Goal: Task Accomplishment & Management: Complete application form

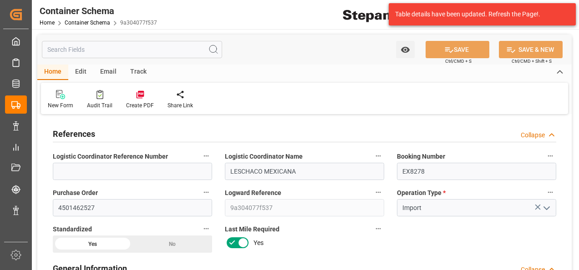
scroll to position [546, 0]
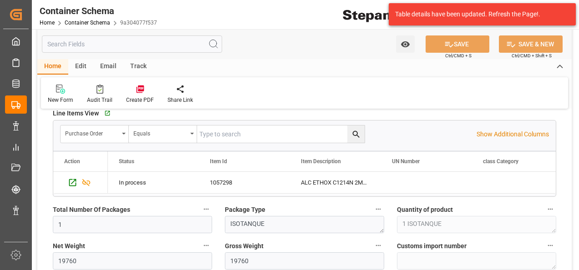
click at [505, 16] on div "Table details have been updated. Refresh the Page!." at bounding box center [478, 15] width 167 height 10
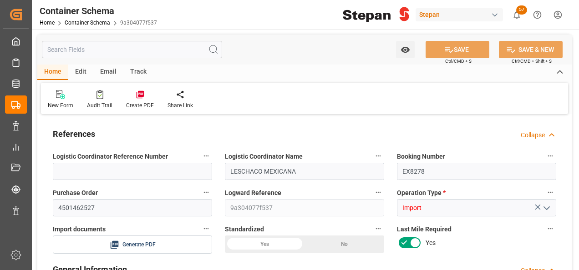
type input "14"
type input "55"
type input "1"
type input "19760"
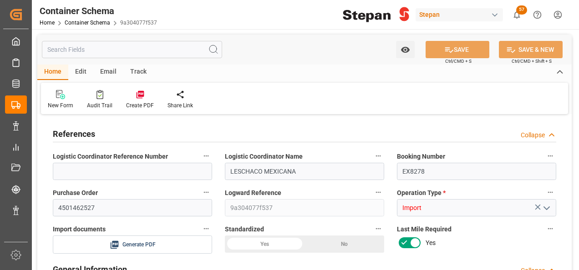
type input "19760"
type input "12"
type input "Cosco"
type input "COSCO Shipping Co. Ltd."
type input "NLRTM"
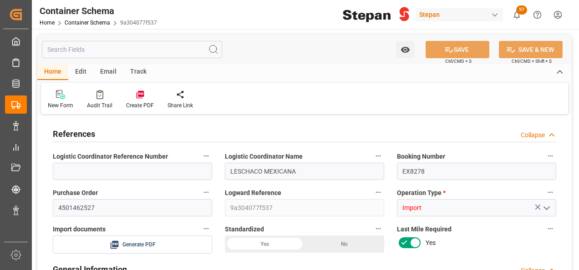
type input "MXVER"
type input "9401099"
type input "27-08-2025 00:00"
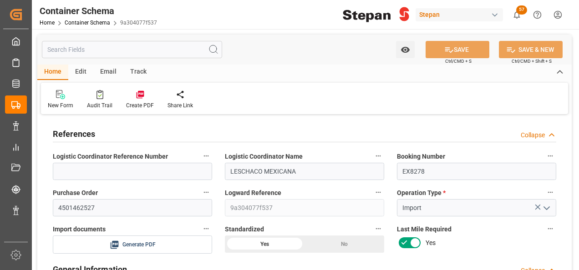
type input "27-08-2025"
type input "17-08-2025 00:00"
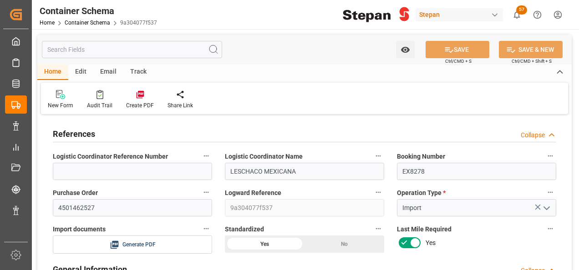
type input "31-08-2025 00:00"
type input "27-08-2025"
type input "27-08-2025 18:00"
type input "27-08-2025 17:58"
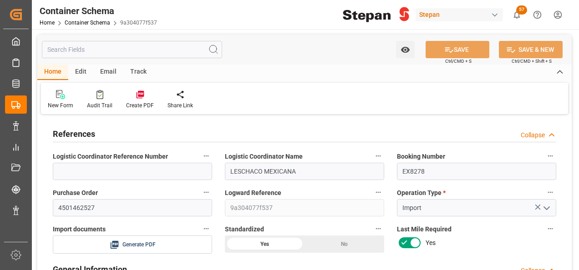
type input "27-08-2025"
click at [84, 74] on div "Edit" at bounding box center [80, 72] width 25 height 15
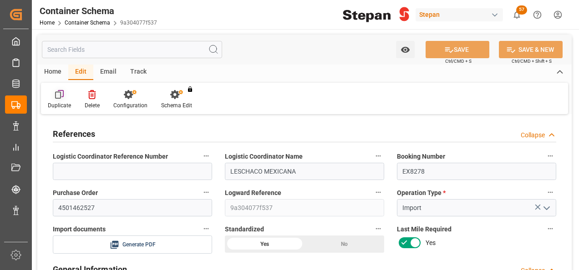
click at [56, 97] on icon at bounding box center [59, 94] width 9 height 9
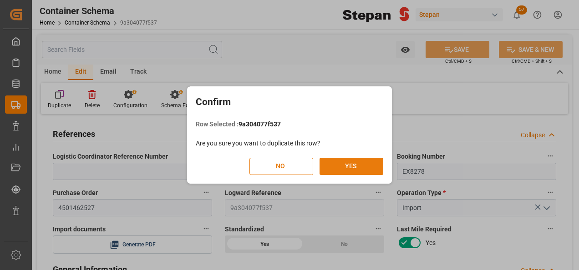
click at [344, 166] on button "YES" at bounding box center [351, 166] width 64 height 17
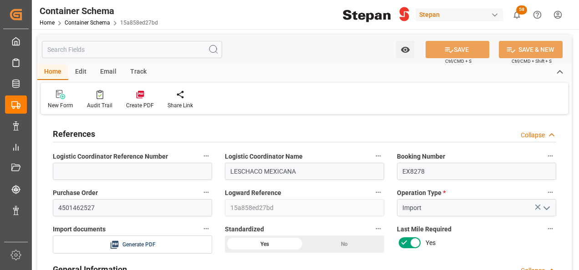
type input "14"
type input "55"
type input "1"
type input "19760"
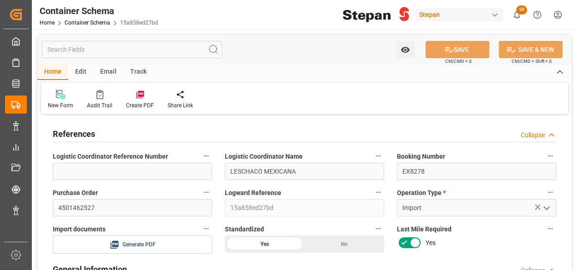
type input "12"
type input "Cosco"
type input "COSCO Shipping Co. Ltd."
type input "NLRTM"
type input "MXVER"
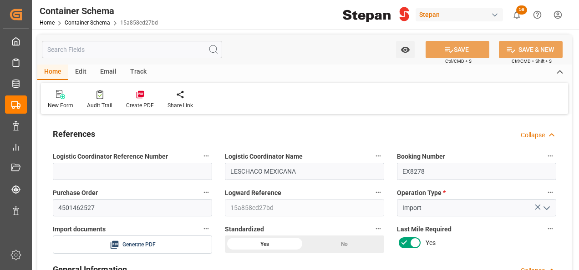
type input "MXVER"
type input "9401099"
type input "27-08-2025 00:00"
type input "27-08-2025"
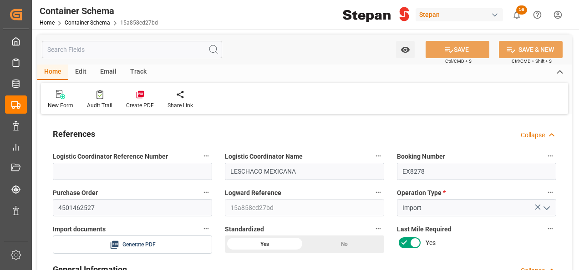
type input "27-08-2025"
type input "17-08-2025 00:00"
type input "31-08-2025 00:00"
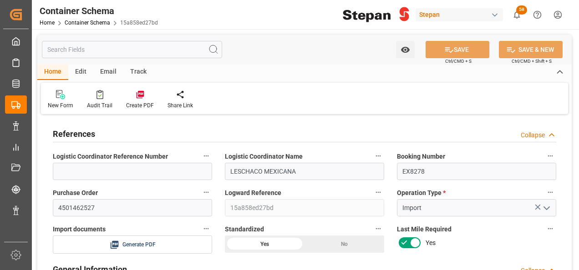
type input "31-08-2025 00:00"
type input "27-08-2025"
type input "27-08-2025 18:38"
type input "27-08-2025"
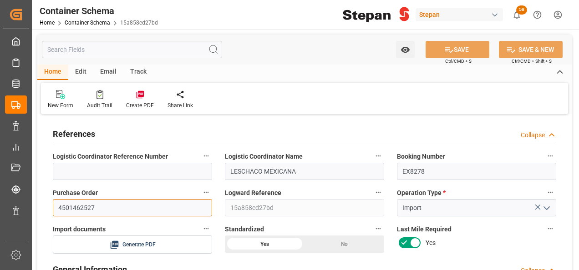
drag, startPoint x: 102, startPoint y: 207, endPoint x: 54, endPoint y: 208, distance: 48.7
click at [54, 208] on input "4501462527" at bounding box center [132, 207] width 159 height 17
paste input "8"
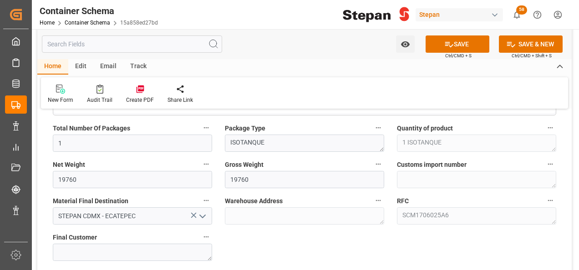
scroll to position [637, 0]
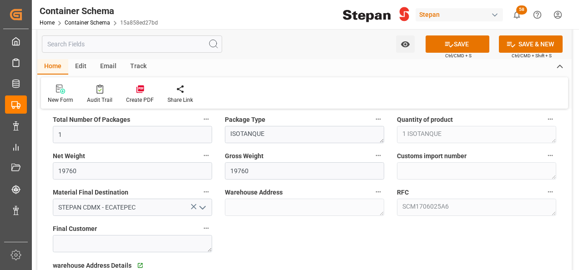
type input "4501462528"
drag, startPoint x: 75, startPoint y: 165, endPoint x: 42, endPoint y: 164, distance: 32.3
type input "20440"
click at [218, 175] on div "Gross Weight 19760" at bounding box center [304, 165] width 172 height 36
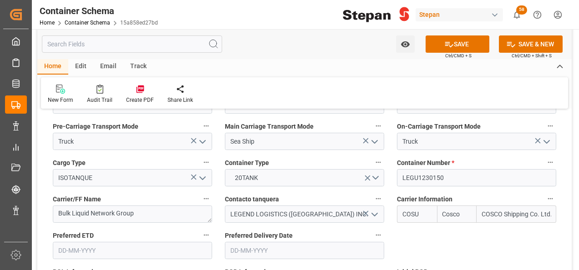
scroll to position [1183, 0]
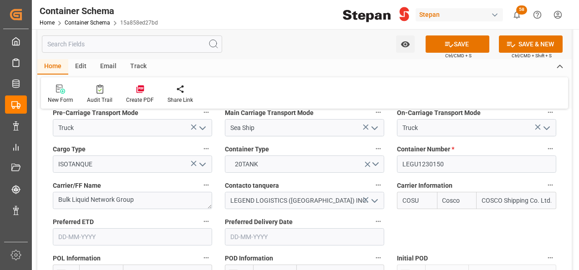
type input "20440"
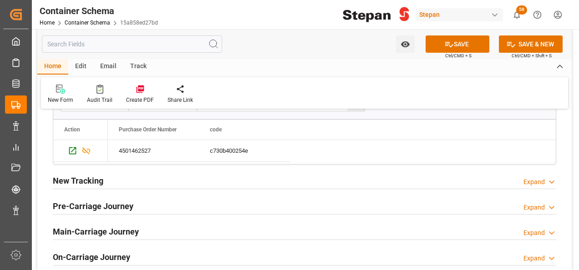
scroll to position [2321, 0]
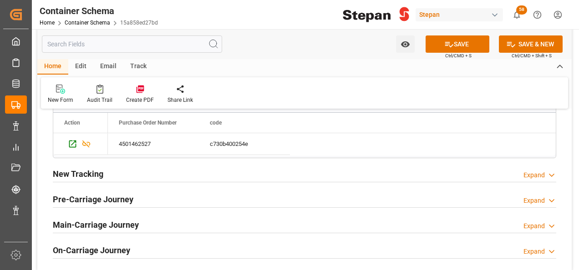
click at [536, 171] on div "Expand" at bounding box center [533, 176] width 21 height 10
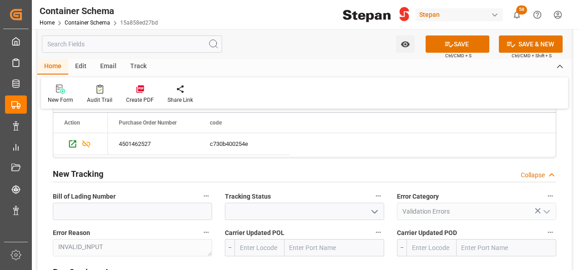
scroll to position [2412, 0]
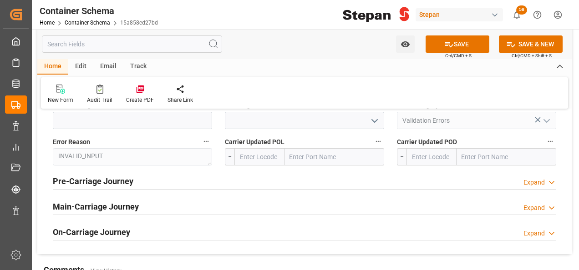
click at [548, 203] on icon at bounding box center [551, 208] width 9 height 10
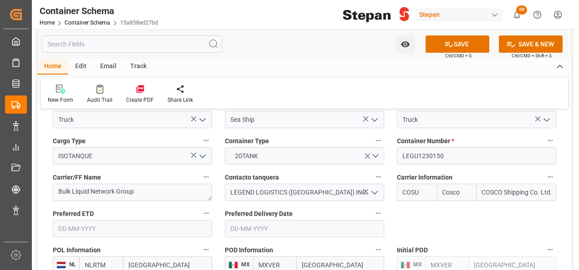
scroll to position [1183, 0]
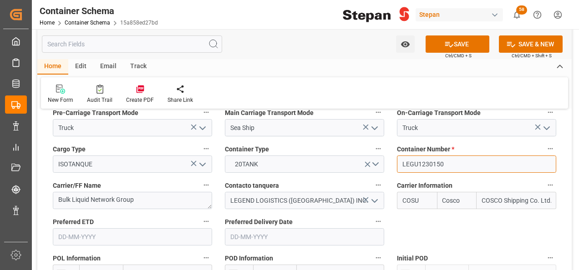
drag, startPoint x: 455, startPoint y: 145, endPoint x: 395, endPoint y: 150, distance: 60.3
click at [395, 150] on div "Container Number * LEGU1230150" at bounding box center [476, 158] width 172 height 36
paste input "RLTU3051108"
type input "RLTU3051108"
drag, startPoint x: 460, startPoint y: 47, endPoint x: 473, endPoint y: 57, distance: 16.2
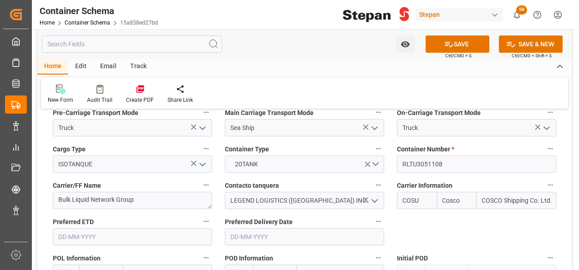
click at [460, 47] on button "SAVE" at bounding box center [457, 43] width 64 height 17
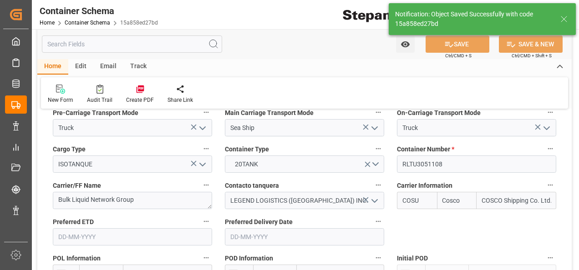
type textarea "Container is already in Final Delivery Phase."
type input "27-08-2025 18:40"
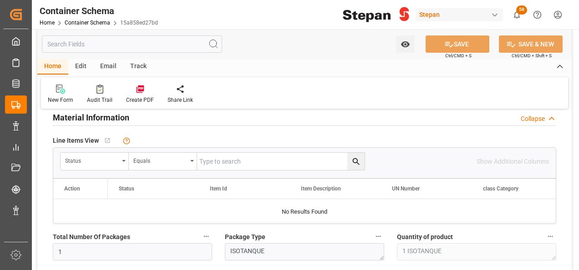
scroll to position [501, 0]
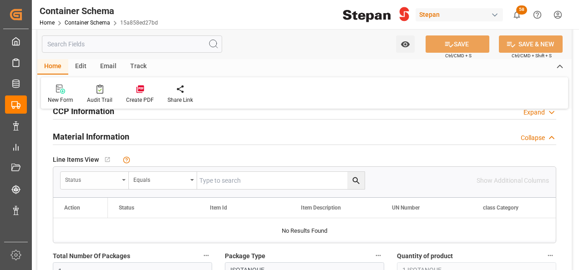
click at [126, 176] on div "Status" at bounding box center [95, 180] width 68 height 17
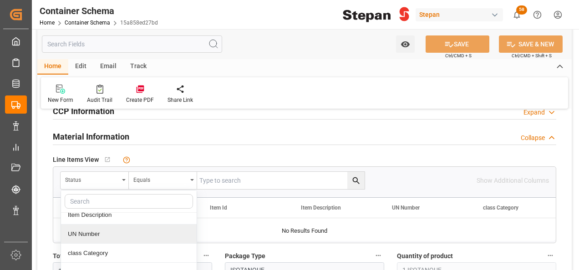
scroll to position [91, 0]
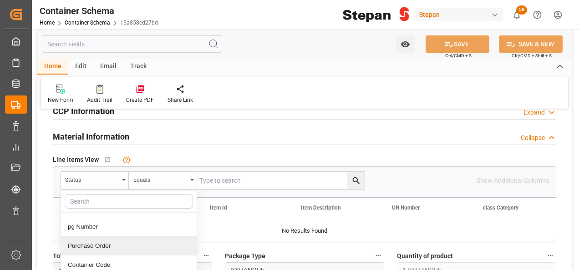
click at [83, 240] on div "Purchase Order" at bounding box center [129, 246] width 136 height 19
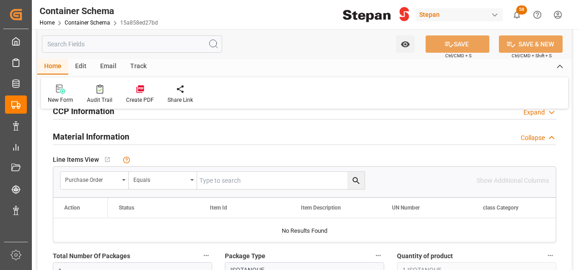
click at [203, 178] on input "text" at bounding box center [280, 180] width 167 height 17
paste input "RLTU3051108"
type input "RLTU3051108"
click at [357, 178] on icon "search button" at bounding box center [355, 180] width 7 height 7
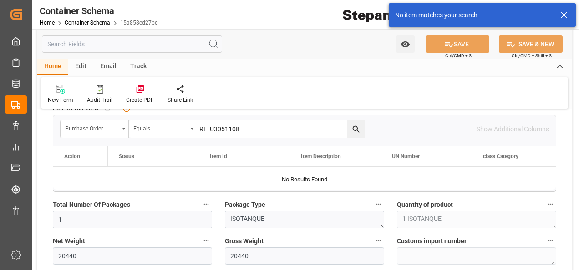
scroll to position [501, 0]
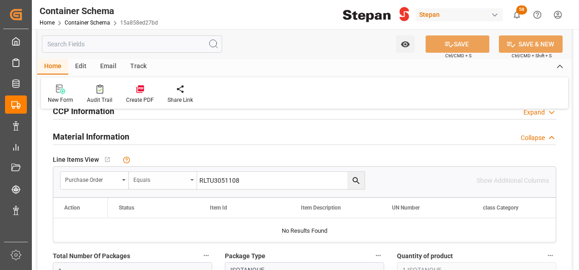
drag, startPoint x: 240, startPoint y: 178, endPoint x: 195, endPoint y: 179, distance: 45.5
click at [195, 179] on div "Purchase Order Equals RLTU3051108" at bounding box center [212, 181] width 305 height 18
paste input "4501462528"
type input "4501462528"
click at [358, 183] on icon "search button" at bounding box center [356, 181] width 10 height 10
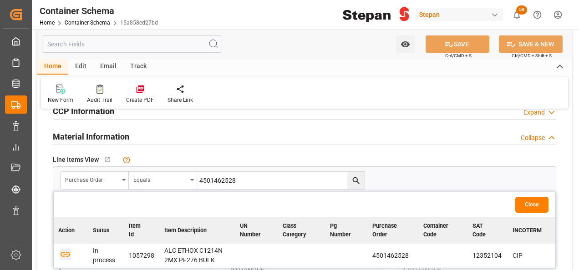
click at [65, 253] on icon "button" at bounding box center [66, 254] width 10 height 5
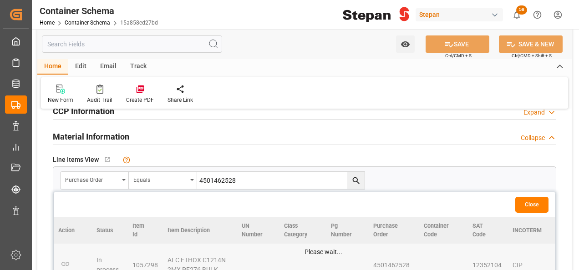
click at [530, 207] on button "Close" at bounding box center [531, 205] width 33 height 16
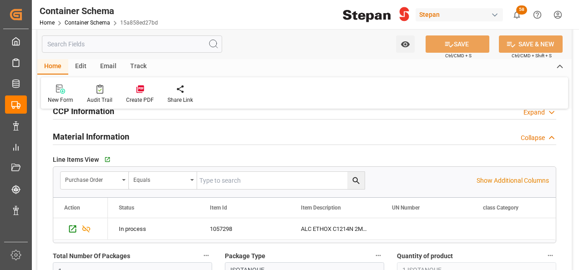
click at [79, 63] on div "Edit" at bounding box center [80, 66] width 25 height 15
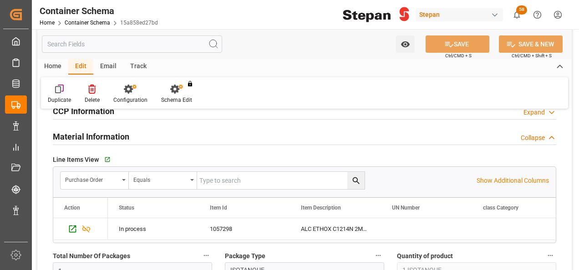
click at [63, 92] on icon at bounding box center [59, 89] width 9 height 9
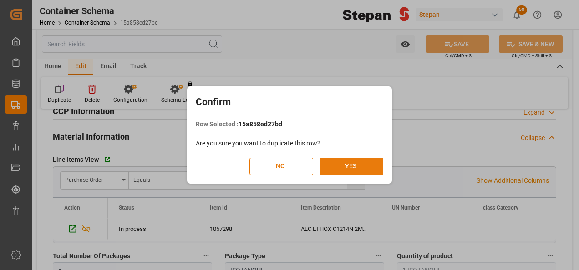
click at [352, 167] on button "YES" at bounding box center [351, 166] width 64 height 17
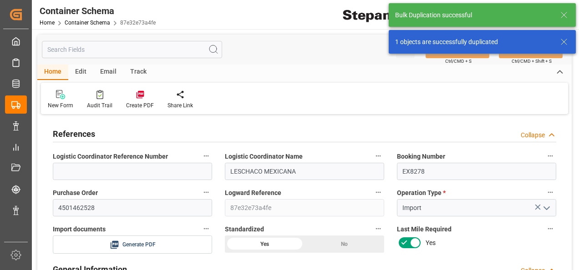
type input "14"
type input "55"
type input "1"
type input "20440"
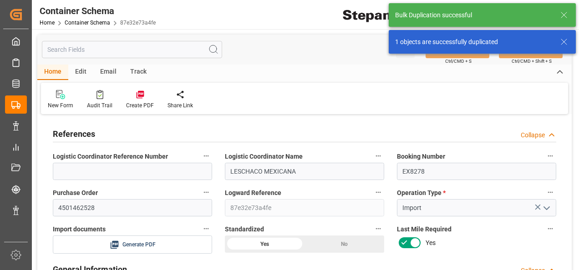
type input "12"
type input "Cosco"
type input "COSCO Shipping Co. Ltd."
type input "NLRTM"
type input "MXVER"
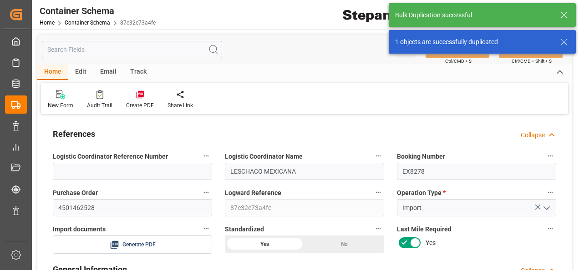
type input "MXVER"
type input "9401099"
type input "27-08-2025 00:00"
type input "27-08-2025"
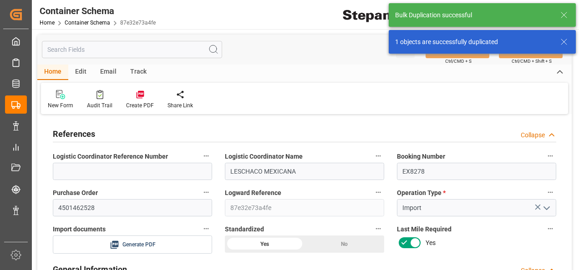
type input "27-08-2025"
type input "17-08-2025 00:00"
type input "31-08-2025 00:00"
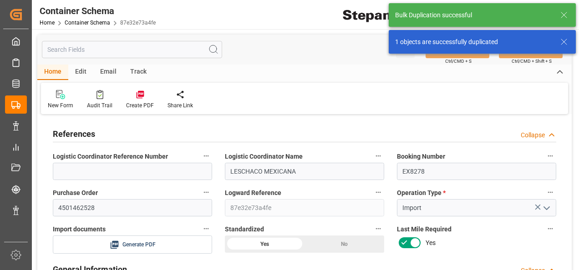
type input "31-08-2025 00:00"
type input "27-08-2025"
type input "27-08-2025 18:41"
type input "27-08-2025"
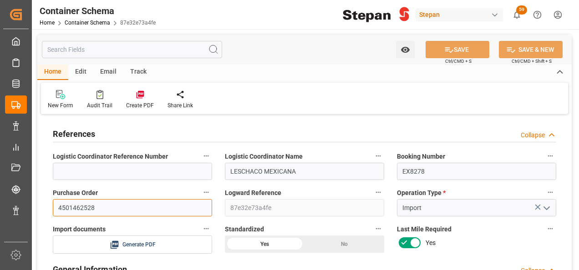
drag, startPoint x: 104, startPoint y: 204, endPoint x: 55, endPoint y: 198, distance: 49.0
click at [50, 203] on div "Purchase Order 4501462528" at bounding box center [132, 201] width 172 height 36
paste input "9"
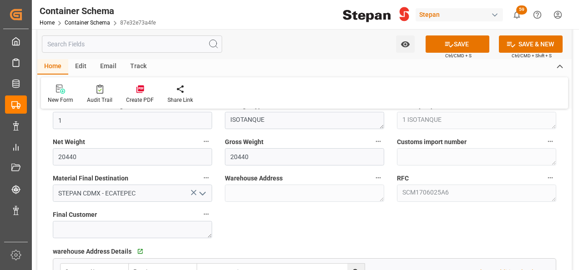
scroll to position [637, 0]
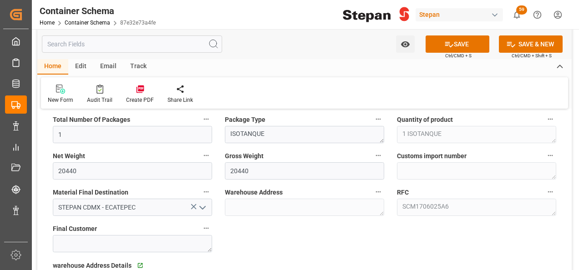
type input "4501462529"
click at [105, 172] on input "20440" at bounding box center [132, 170] width 159 height 17
drag, startPoint x: 67, startPoint y: 169, endPoint x: 48, endPoint y: 167, distance: 19.3
click at [48, 167] on div "Net Weight 20440" at bounding box center [132, 165] width 172 height 36
drag, startPoint x: 49, startPoint y: 167, endPoint x: 40, endPoint y: 168, distance: 8.8
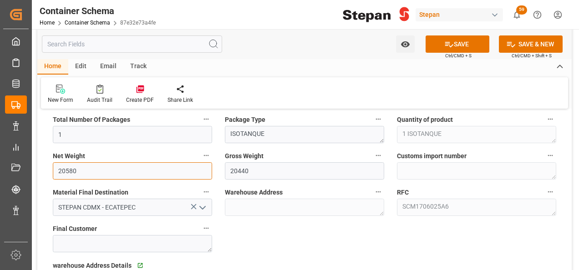
type input "20580"
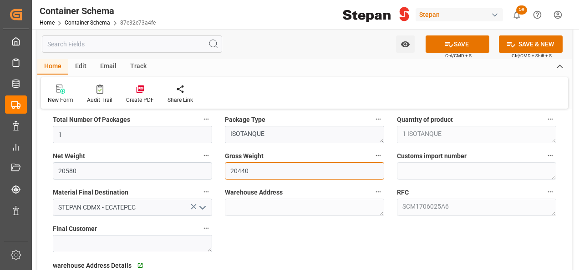
paste input "58"
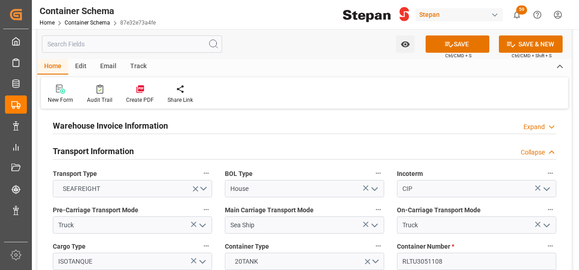
scroll to position [1138, 0]
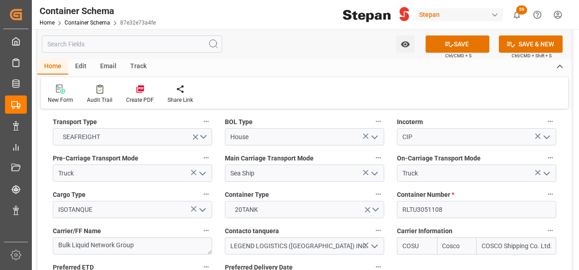
type input "20580"
click at [422, 201] on input "RLTU3051108" at bounding box center [476, 209] width 159 height 17
drag, startPoint x: 448, startPoint y: 186, endPoint x: 394, endPoint y: 187, distance: 54.2
click at [394, 187] on div "Container Number * RLTU3051108" at bounding box center [476, 203] width 172 height 36
paste input "4030"
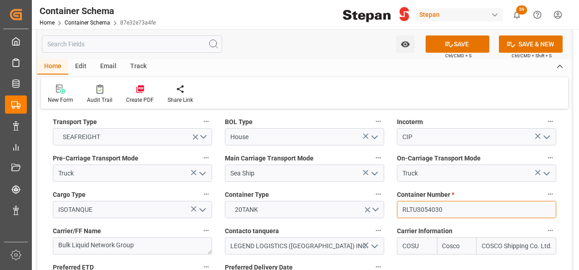
type input "RLTU3054030"
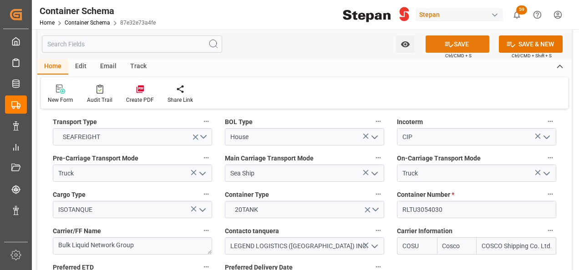
click at [450, 43] on icon at bounding box center [449, 45] width 10 height 10
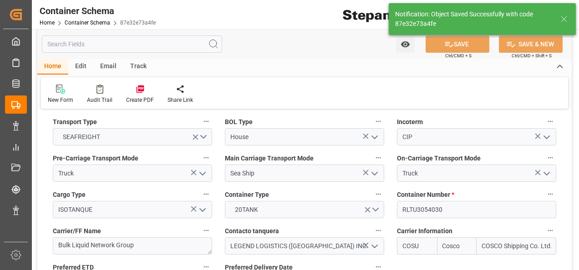
type textarea "Container is already in Final Delivery Phase."
type input "27-08-2025 18:42"
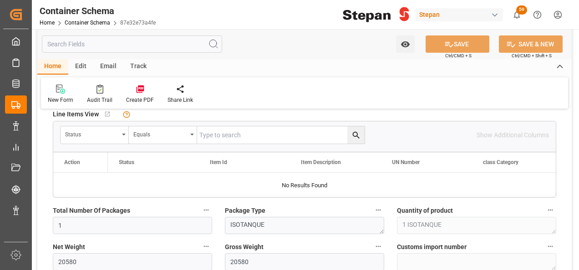
scroll to position [501, 0]
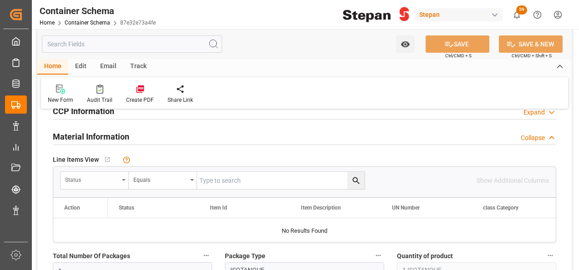
click at [119, 180] on div "Status" at bounding box center [95, 180] width 68 height 17
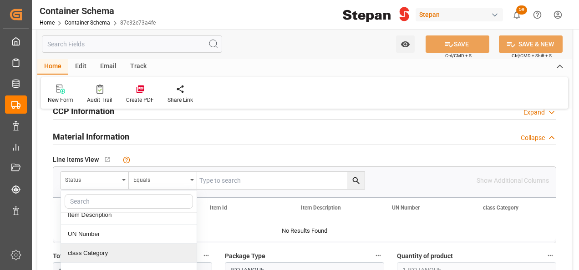
scroll to position [91, 0]
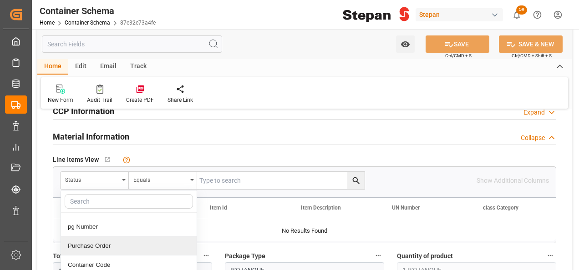
click at [85, 247] on div "Purchase Order" at bounding box center [129, 246] width 136 height 19
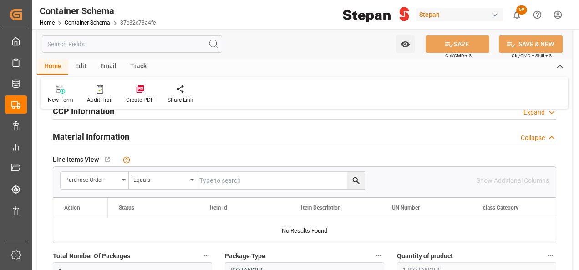
click at [215, 181] on input "text" at bounding box center [280, 180] width 167 height 17
paste input "4501462529"
type input "4501462529"
click at [354, 177] on icon "search button" at bounding box center [356, 181] width 10 height 10
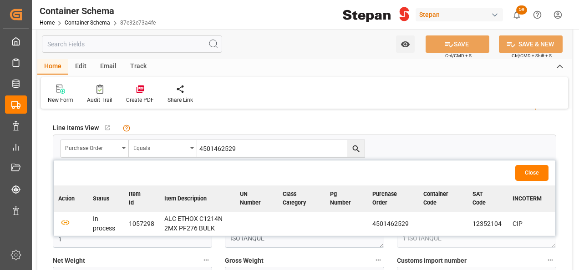
scroll to position [546, 0]
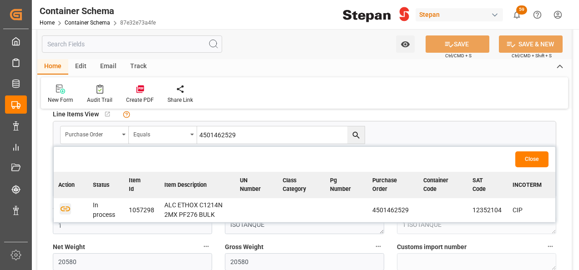
click at [64, 207] on icon "button" at bounding box center [65, 208] width 11 height 11
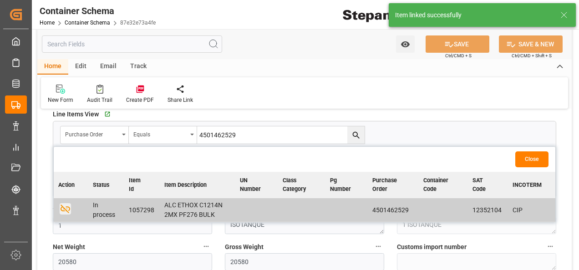
click at [533, 157] on button "Close" at bounding box center [531, 160] width 33 height 16
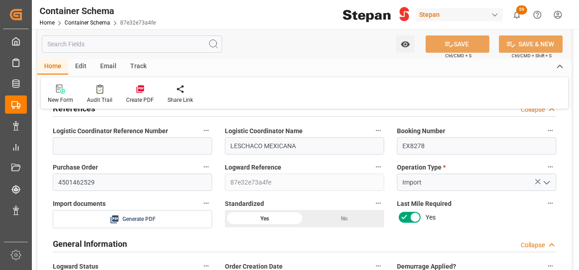
scroll to position [0, 0]
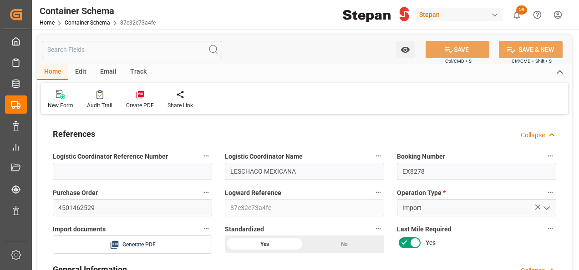
click at [79, 74] on div "Edit" at bounding box center [80, 72] width 25 height 15
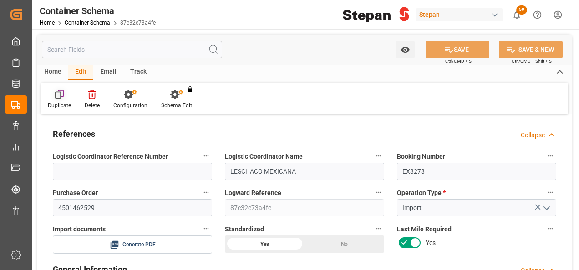
click at [58, 96] on icon at bounding box center [59, 94] width 9 height 9
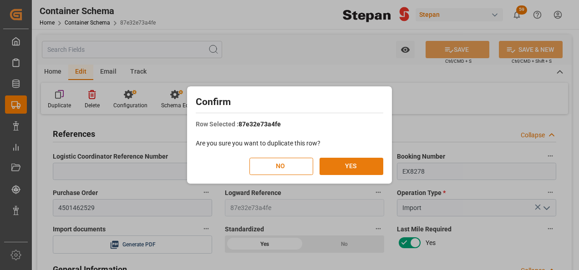
click at [363, 165] on button "YES" at bounding box center [351, 166] width 64 height 17
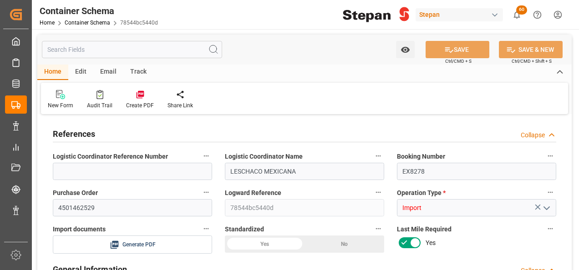
type input "LESCHACO MEXICANA"
type input "EX8278"
type input "4501462529"
type input "78544bc5440d"
type input "Import"
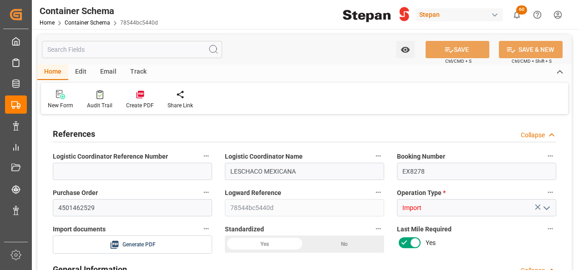
type input "USD"
type input "Priority"
type input "Jose Echeverria"
type input "ICOF EUROPE GMBH"
type input "EXPORTADOR AUTORIZADO"
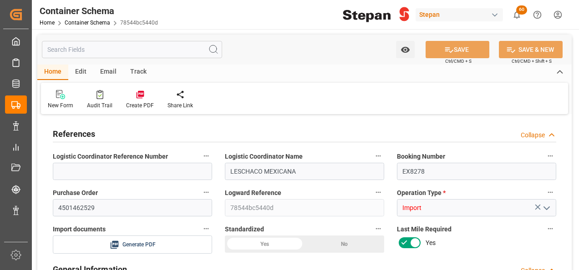
type textarea "Documents Sent"
type textarea "STEPAN CDMX - ECATEPEC"
type textarea "ISOTANQUE"
type textarea "1 ISOTANQUE"
type input "STEPAN CDMX - ECATEPEC"
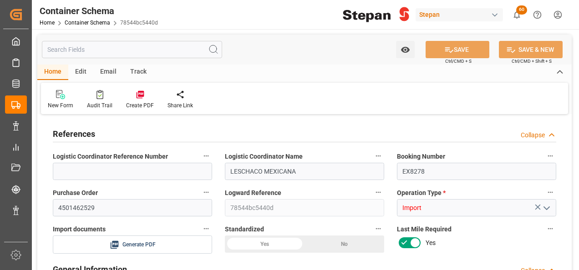
type textarea "SCM1706025A6"
type input "House"
type input "CIP"
type input "Truck"
type input "Sea Ship"
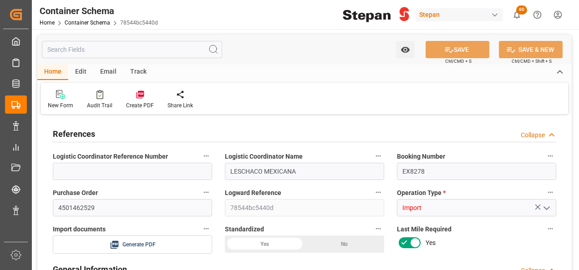
type input "Truck"
type input "ISOTANQUE"
type input "RLTU3054030"
type textarea "Bulk Liquid Network Group"
type input "LEGEND LOGISTICS (USA) INC."
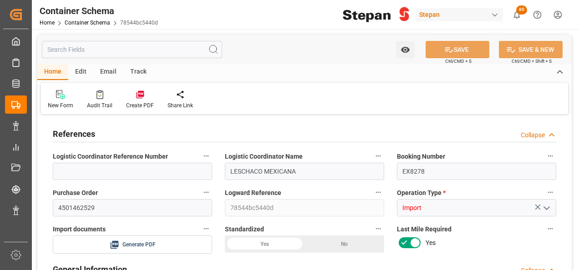
type input "COSU"
type input "Rotterdam"
type input "Veracruz"
type input "CMA CGM MOLIERE"
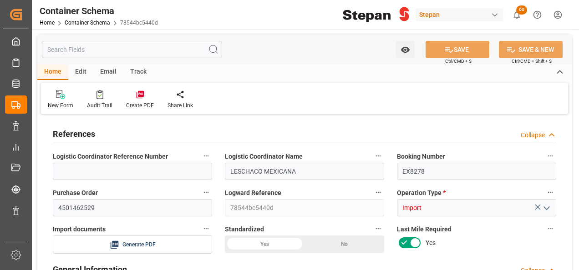
type input "CMA CGM MOLIERE"
type input "0VBKFW1MA"
type textarea "pod"
type textarea "No"
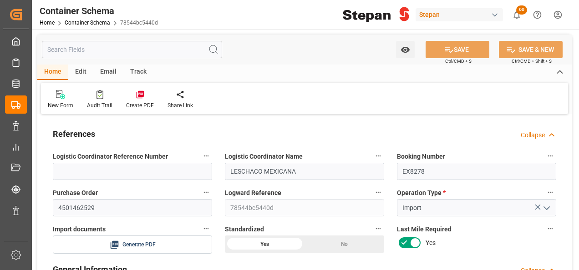
type input "14"
type input "55"
type input "1"
type input "20580"
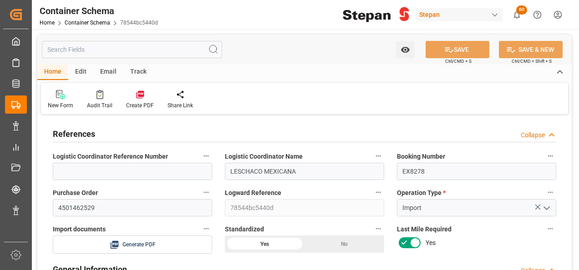
type input "12"
type input "Cosco"
type input "COSCO Shipping Co. Ltd."
type input "NLRTM"
type input "MXVER"
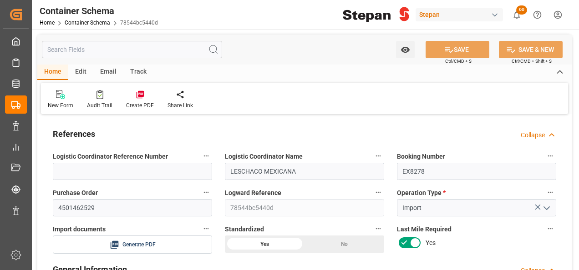
type input "MXVER"
type input "9401099"
type input "27-08-2025 00:00"
type input "27-08-2025"
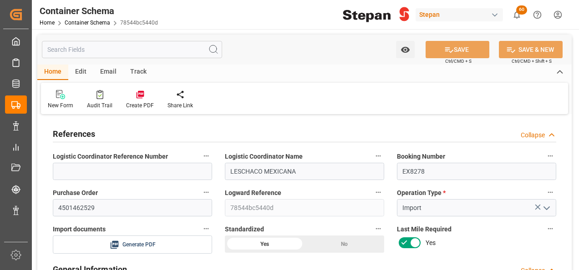
type input "27-08-2025"
type input "17-08-2025 00:00"
type input "31-08-2025 00:00"
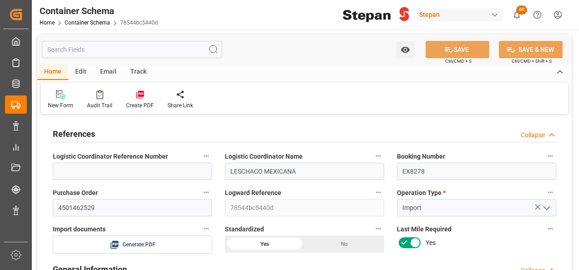
type input "31-08-2025 00:00"
type input "27-08-2025"
type input "27-08-2025 18:52"
type input "27-08-2025"
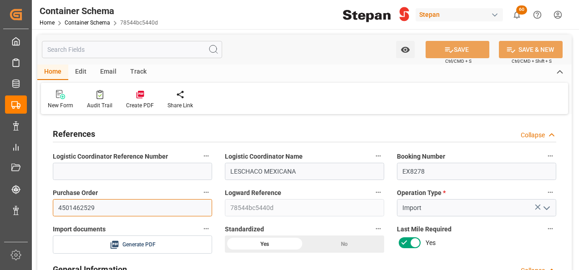
drag, startPoint x: 98, startPoint y: 207, endPoint x: 46, endPoint y: 202, distance: 53.1
paste input "31"
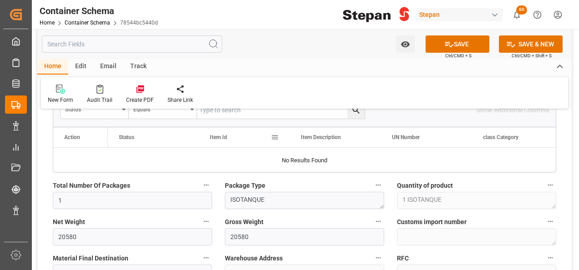
scroll to position [637, 0]
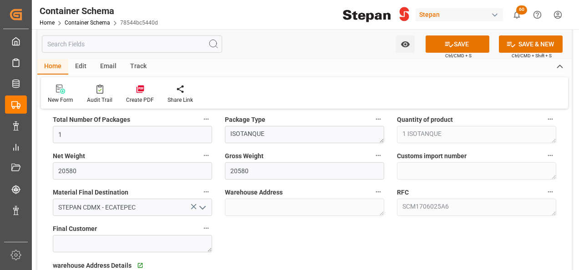
type input "4501462531"
drag, startPoint x: 91, startPoint y: 171, endPoint x: 46, endPoint y: 169, distance: 44.2
click at [46, 169] on div "Net Weight 20580" at bounding box center [132, 165] width 172 height 36
drag, startPoint x: 79, startPoint y: 170, endPoint x: 39, endPoint y: 167, distance: 39.7
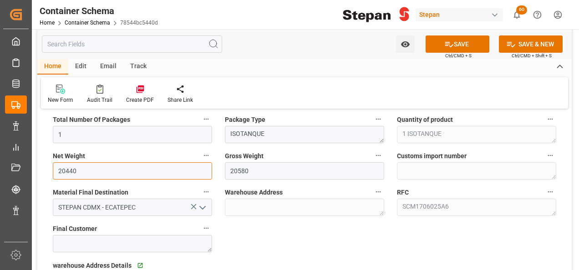
type input "20440"
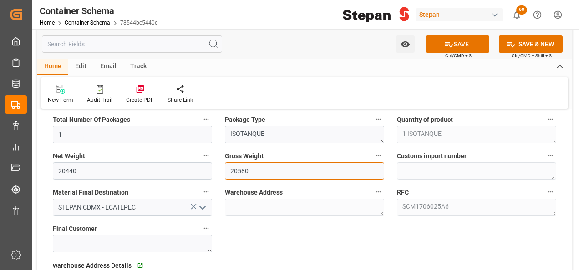
drag, startPoint x: 248, startPoint y: 177, endPoint x: 252, endPoint y: 166, distance: 11.8
click at [248, 177] on input "20580" at bounding box center [304, 170] width 159 height 17
drag, startPoint x: 252, startPoint y: 166, endPoint x: 214, endPoint y: 167, distance: 37.4
paste input "44"
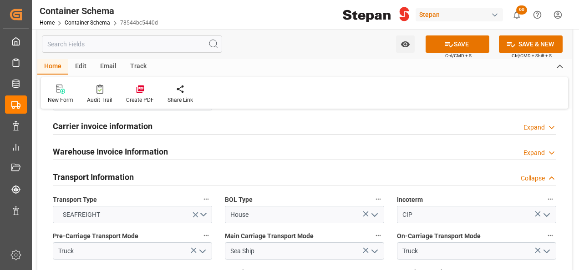
scroll to position [1138, 0]
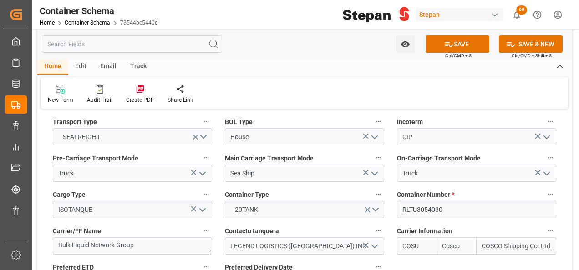
type input "20440"
drag, startPoint x: 443, startPoint y: 194, endPoint x: 377, endPoint y: 194, distance: 66.4
click at [377, 194] on div "References Collapse Logistic Coordinator Reference Number Logistic Coordinator …" at bounding box center [304, 217] width 534 height 2476
paste input "20"
type input "RLTU3054200"
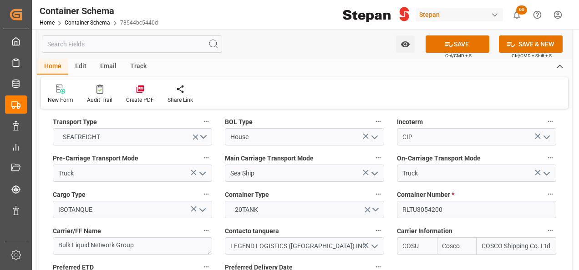
click at [459, 46] on button "SAVE" at bounding box center [457, 43] width 64 height 17
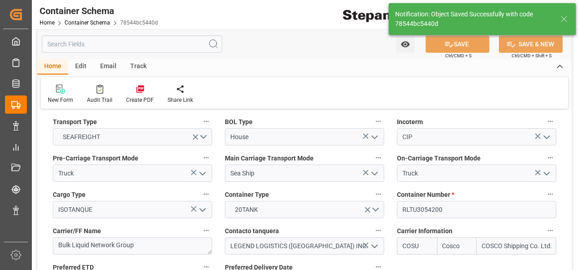
type textarea "Container is already in Final Delivery Phase."
type input "27-08-2025 18:54"
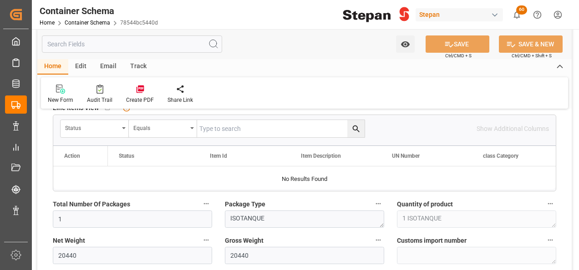
scroll to position [501, 0]
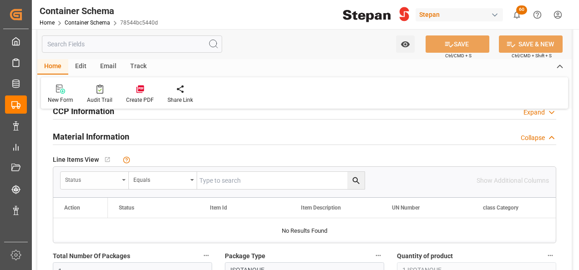
click at [104, 179] on div "Status" at bounding box center [92, 179] width 54 height 10
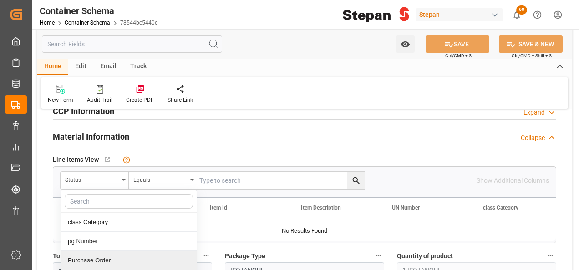
scroll to position [91, 0]
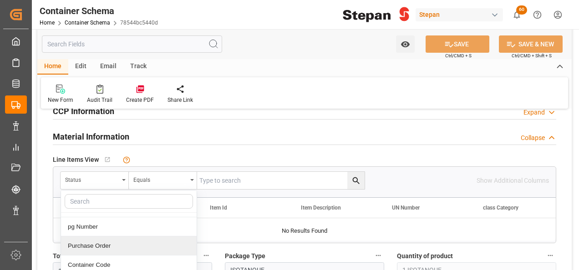
click at [79, 245] on div "Purchase Order" at bounding box center [129, 246] width 136 height 19
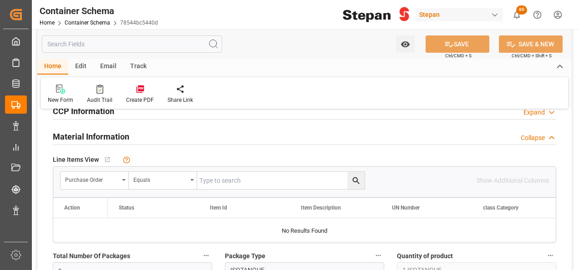
click at [212, 180] on input "text" at bounding box center [280, 180] width 167 height 17
paste input "4501462531"
type input "4501462531"
click at [358, 180] on icon "search button" at bounding box center [356, 181] width 10 height 10
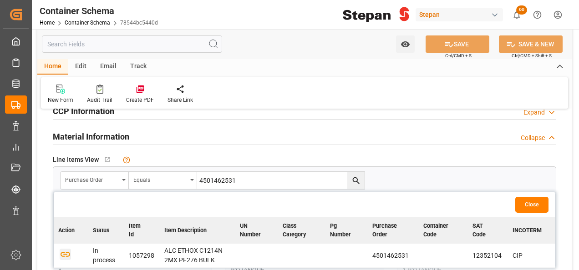
click at [67, 254] on icon "button" at bounding box center [65, 253] width 11 height 11
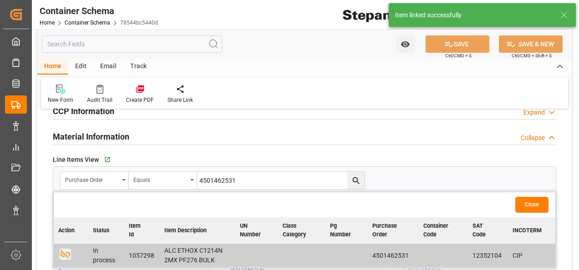
click at [529, 206] on button "Close" at bounding box center [531, 205] width 33 height 16
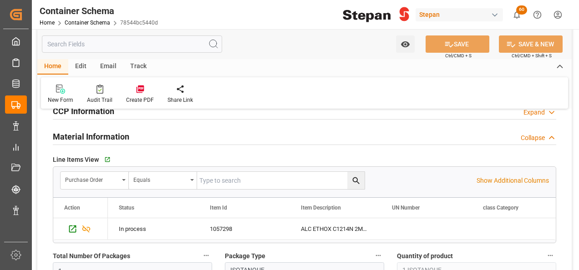
click at [81, 66] on div "Edit" at bounding box center [80, 66] width 25 height 15
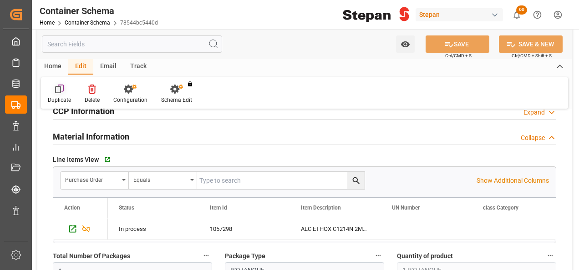
click at [63, 93] on icon at bounding box center [59, 89] width 9 height 9
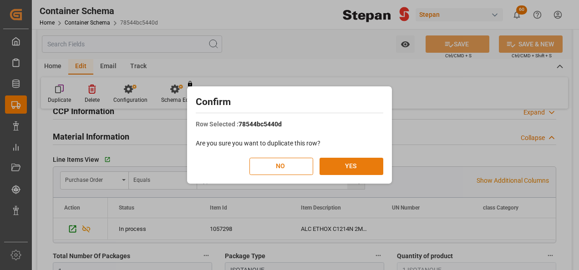
click at [359, 167] on button "YES" at bounding box center [351, 166] width 64 height 17
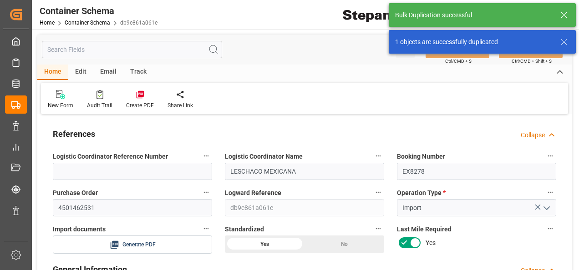
type input "14"
type input "55"
type input "1"
type input "20440"
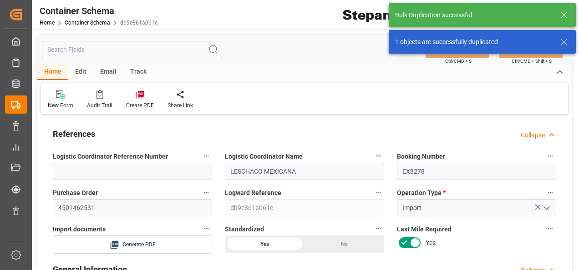
type input "12"
type input "Cosco"
type input "COSCO Shipping Co. Ltd."
type input "NLRTM"
type input "MXVER"
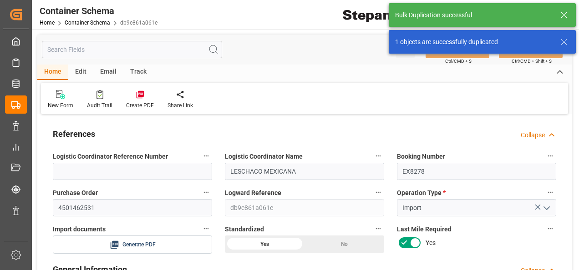
type input "MXVER"
type input "9401099"
type input "27-08-2025 00:00"
type input "27-08-2025"
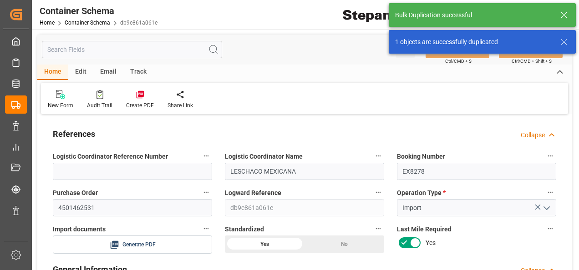
type input "27-08-2025"
type input "17-08-2025 00:00"
type input "31-08-2025 00:00"
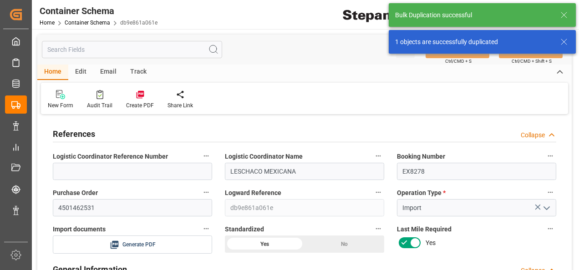
type input "31-08-2025 00:00"
type input "27-08-2025"
type input "27-08-2025 18:57"
type input "27-08-2025"
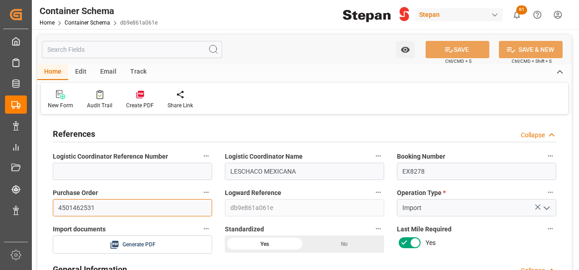
drag, startPoint x: 102, startPoint y: 207, endPoint x: 48, endPoint y: 204, distance: 53.8
click at [48, 204] on div "Purchase Order 4501462531" at bounding box center [132, 201] width 172 height 36
paste input "2"
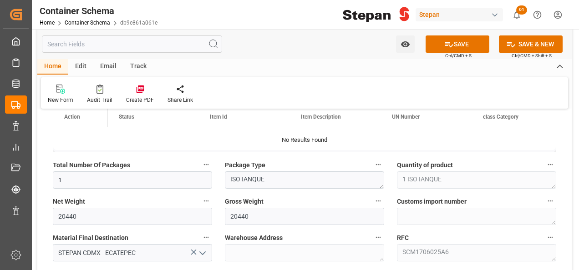
scroll to position [637, 0]
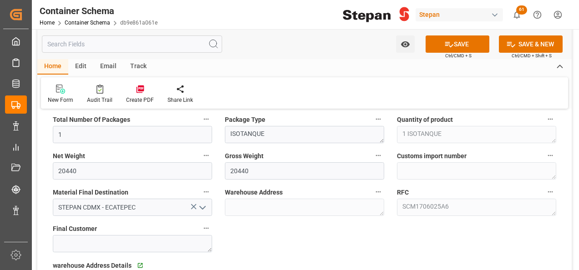
type input "4501462532"
drag, startPoint x: 93, startPoint y: 171, endPoint x: 37, endPoint y: 172, distance: 56.0
type input "20480"
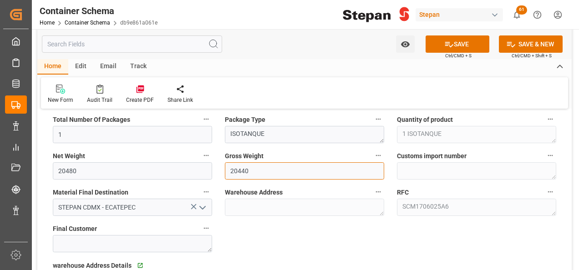
click at [264, 168] on input "20440" at bounding box center [304, 170] width 159 height 17
drag, startPoint x: 264, startPoint y: 168, endPoint x: 227, endPoint y: 167, distance: 36.9
click at [227, 167] on input "20440" at bounding box center [304, 170] width 159 height 17
paste input "8"
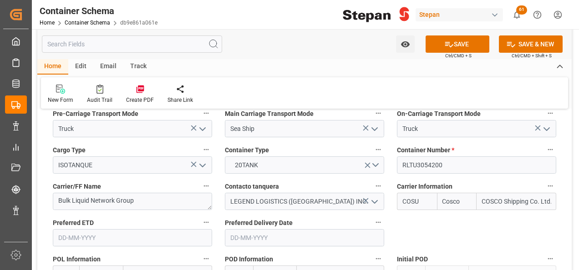
scroll to position [1183, 0]
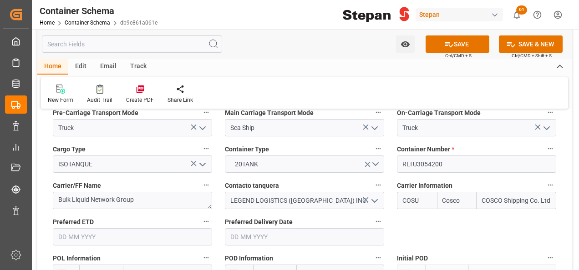
type input "20480"
drag, startPoint x: 401, startPoint y: 149, endPoint x: 374, endPoint y: 149, distance: 27.3
click at [374, 149] on div "References Collapse Logistic Coordinator Reference Number Logistic Coordinator …" at bounding box center [304, 172] width 534 height 2476
paste input "452"
type input "RLTU3054452"
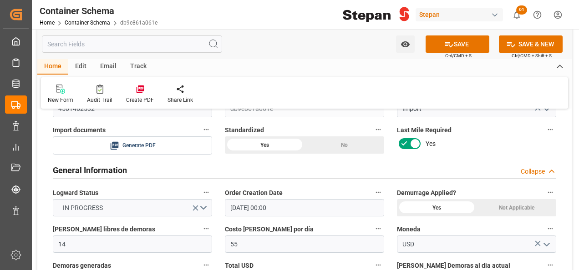
scroll to position [0, 0]
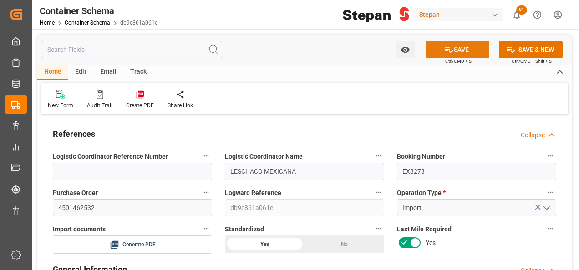
click at [451, 50] on icon at bounding box center [449, 50] width 10 height 10
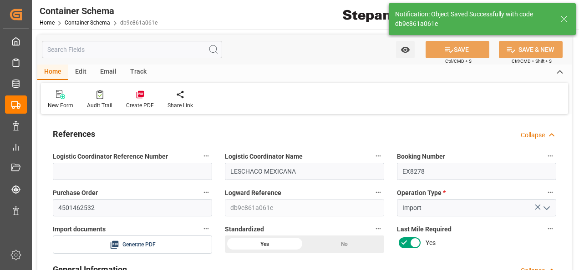
type textarea "Container is already in Final Delivery Phase."
type input "27-08-2025 18:58"
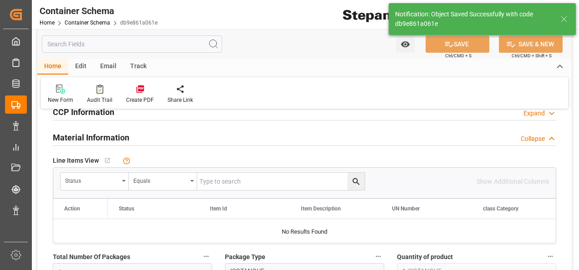
scroll to position [455, 0]
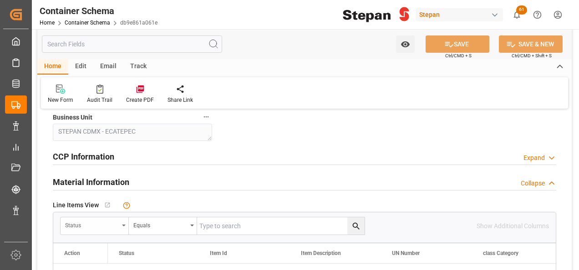
click at [124, 225] on icon "open menu" at bounding box center [124, 226] width 4 height 2
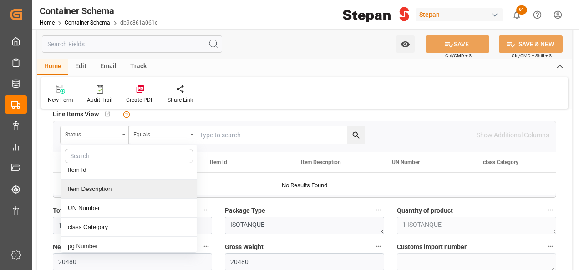
scroll to position [46, 0]
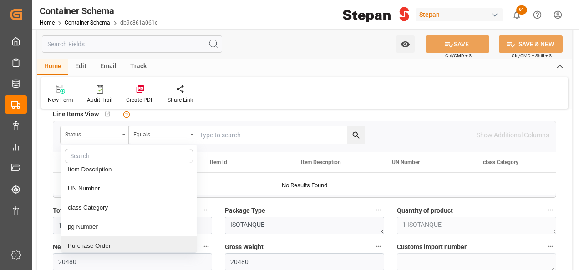
click at [79, 245] on div "Purchase Order" at bounding box center [129, 246] width 136 height 19
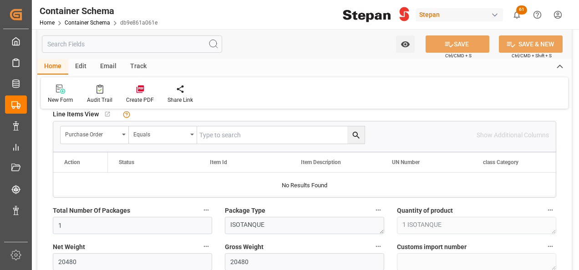
click at [216, 136] on input "text" at bounding box center [280, 134] width 167 height 17
paste input "4501462532"
type input "4501462532"
click at [358, 134] on icon "search button" at bounding box center [356, 136] width 10 height 10
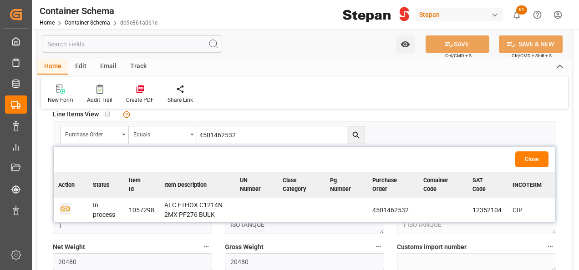
click at [62, 208] on icon "button" at bounding box center [65, 208] width 11 height 11
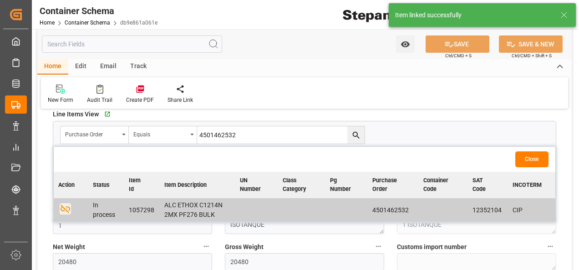
click at [528, 157] on button "Close" at bounding box center [531, 160] width 33 height 16
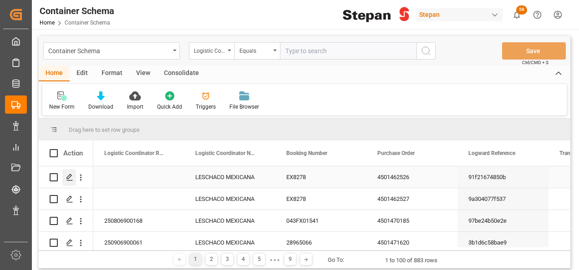
click at [70, 179] on icon "Press SPACE to select this row." at bounding box center [69, 177] width 7 height 7
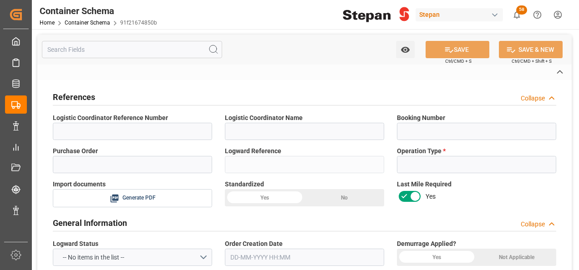
type input "LESCHACO MEXICANA"
type input "EX8278"
type input "4501462526"
type input "91f21674850b"
type input "Import"
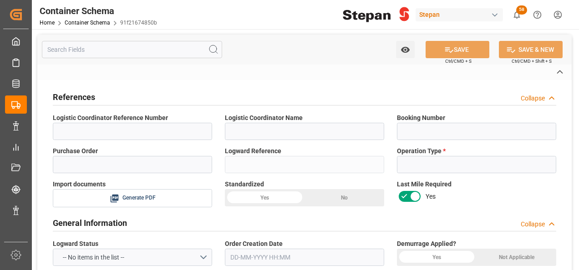
type input "USD"
type input "Priority"
type input "Jose Echeverria"
type input "ICOF EUROPE GMBH"
type textarea "10129371"
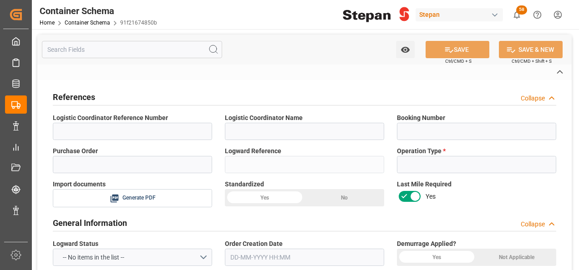
type input "EXPORTADOR AUTORIZADO"
type textarea "Documents Sent"
type textarea "1057298"
type textarea "ALC ETHOX C1214N 2MX PF276 BULK"
type textarea "STEPAN CDMX - ECATEPEC"
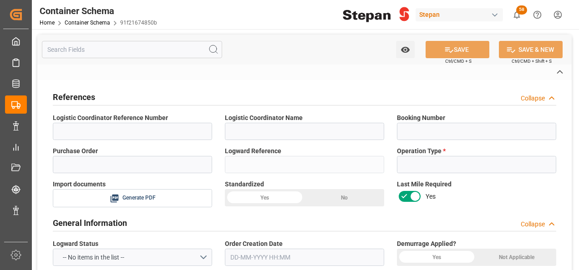
type textarea "ISOTANQUE"
type textarea "1 ISOTANQUE"
type input "STEPAN CDMX - ECATEPEC"
type textarea "SCM1706025A6"
type input "House"
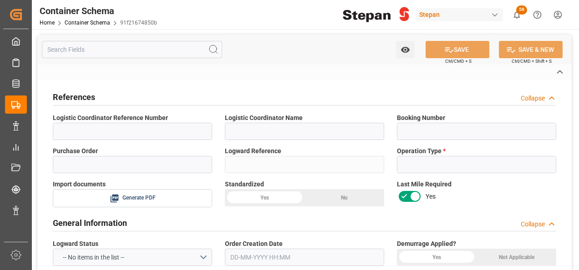
type input "CIP"
type input "Truck"
type input "Sea Ship"
type input "Truck"
type input "ISOTANQUE"
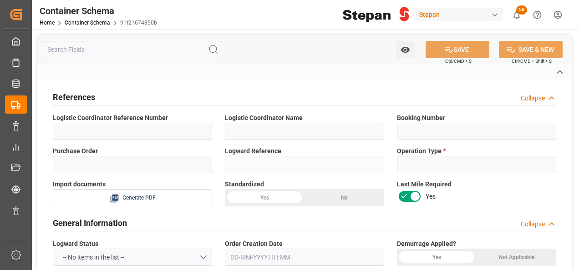
type input "LEGU1229740"
type textarea "Bulk Liquid Network Group"
type input "LEGEND LOGISTICS (USA) INC."
type input "COSU"
type input "Rotterdam"
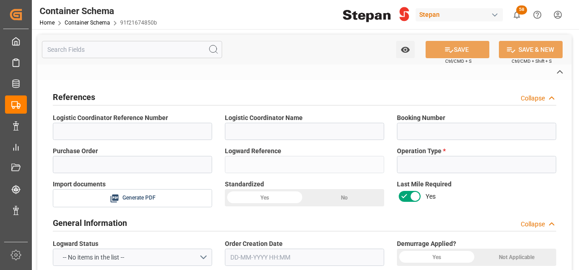
type input "Veracruz"
type input "CMA CGM MOLIERE"
type input "0VBKFW1MA"
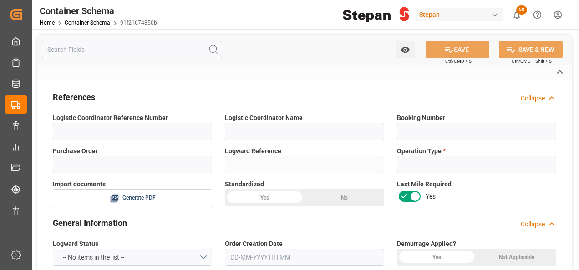
type input "0VBKFW1MA"
type textarea "pod"
type textarea "No"
type textarea "Container is already in Final Delivery Phase."
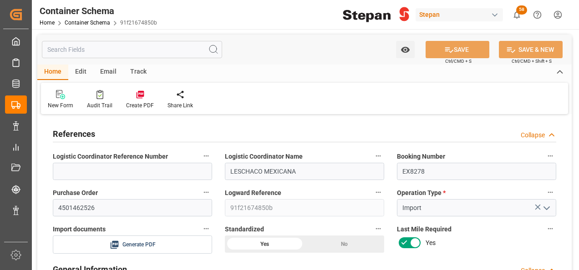
type input "14"
type input "55"
type input "1"
type input "19800"
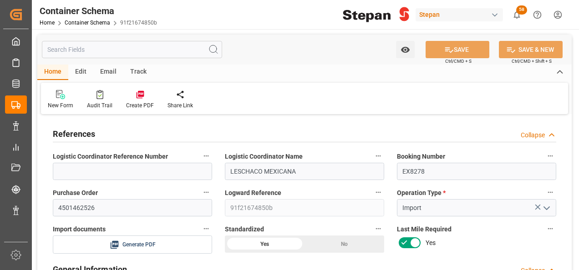
type input "19800"
type input "12"
type input "Cosco"
type input "COSCO Shipping Co. Ltd."
type input "NLRTM"
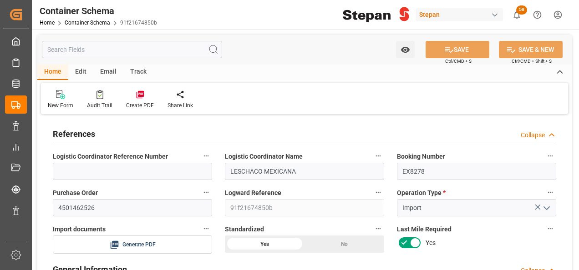
type input "MXVER"
type input "9401099"
type input "27-08-2025 00:00"
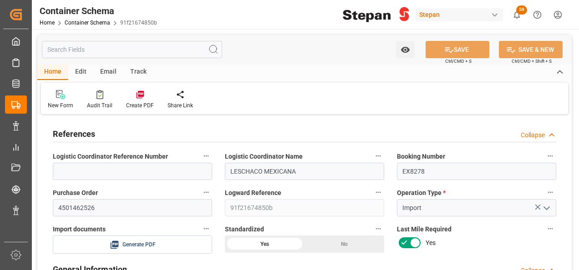
type input "27-08-2025"
type input "17-08-2025 00:00"
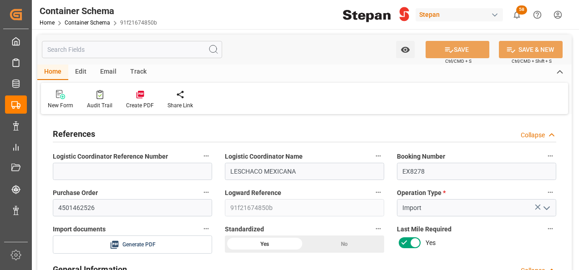
type input "31-08-2025 00:00"
type input "27-08-2025"
type input "27-08-2025 18:00"
type input "27-08-2025 17:36"
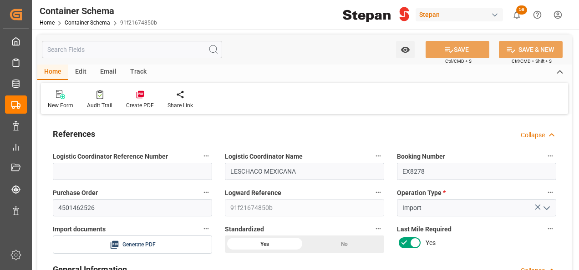
type input "27-08-2025"
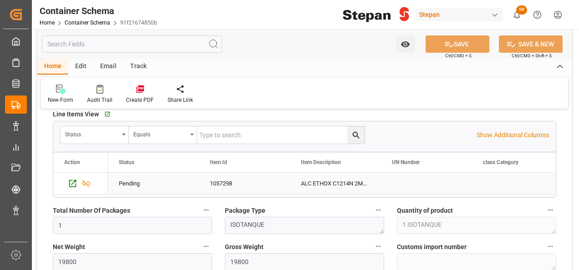
scroll to position [501, 0]
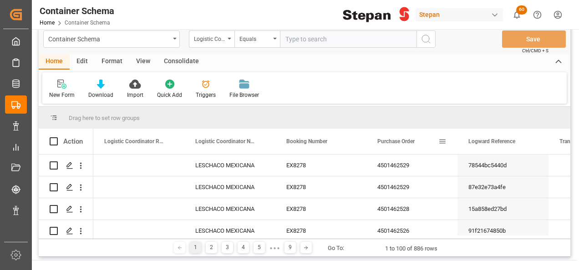
scroll to position [46, 0]
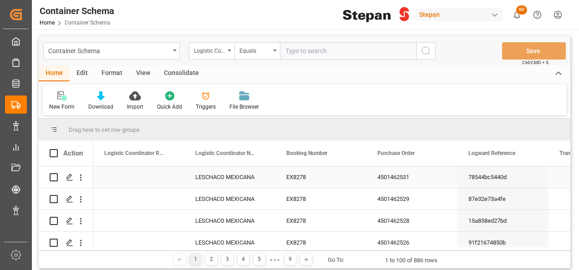
drag, startPoint x: 404, startPoint y: 178, endPoint x: 428, endPoint y: 179, distance: 23.7
click at [404, 178] on div "4501462531" at bounding box center [411, 177] width 91 height 21
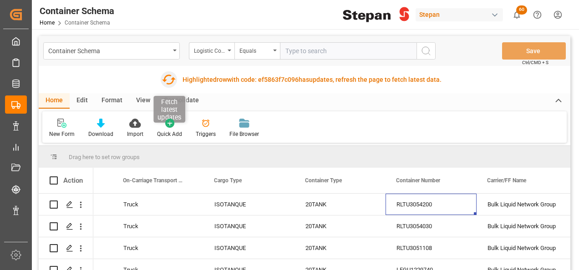
click at [164, 79] on icon "button" at bounding box center [169, 80] width 14 height 10
